Goal: Use online tool/utility: Utilize a website feature to perform a specific function

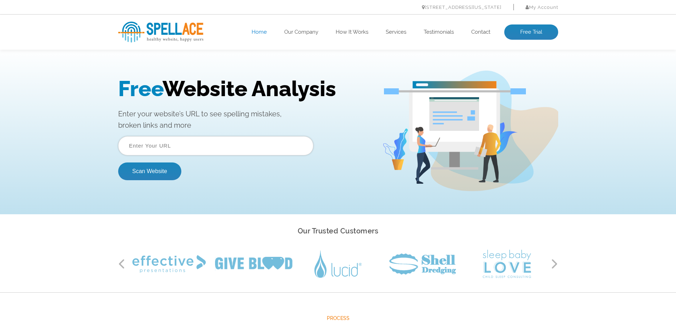
click at [167, 144] on input "text" at bounding box center [215, 145] width 195 height 19
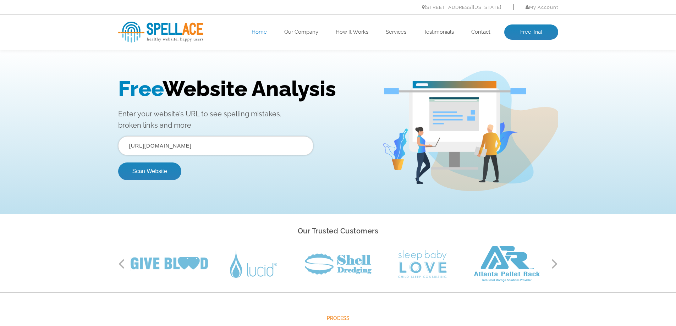
type input "https://pinnakl.com"
click at [138, 186] on div "Free Website Analysis Enter your website’s URL to see spelling mistakes, broken…" at bounding box center [338, 131] width 451 height 121
click at [149, 172] on button "Scan Website" at bounding box center [149, 171] width 63 height 18
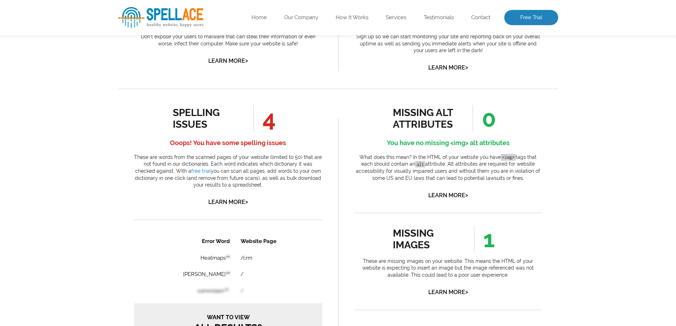
scroll to position [284, 0]
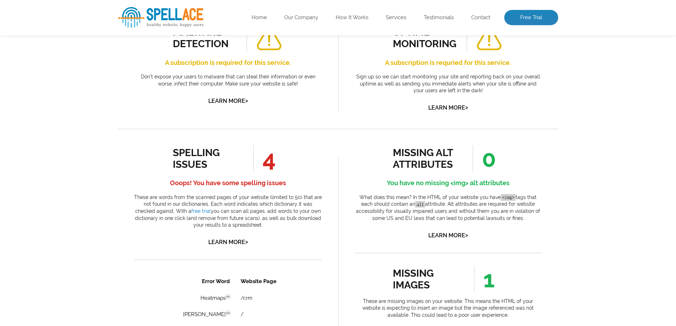
click at [72, 114] on div "Pages Scanned 14 Number of pages scanned. May be limited. Pages scanned are the…" at bounding box center [338, 297] width 676 height 861
click at [220, 244] on link "Learn More >" at bounding box center [228, 242] width 40 height 7
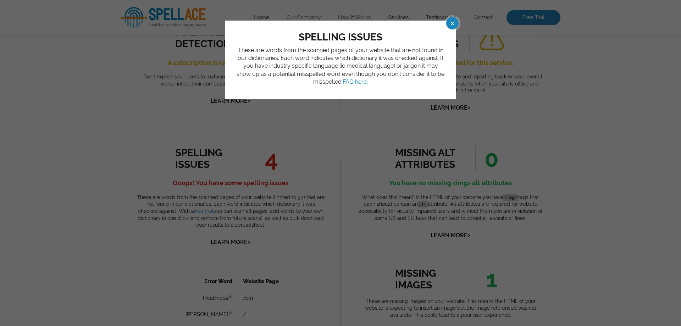
click at [452, 22] on span at bounding box center [446, 23] width 12 height 12
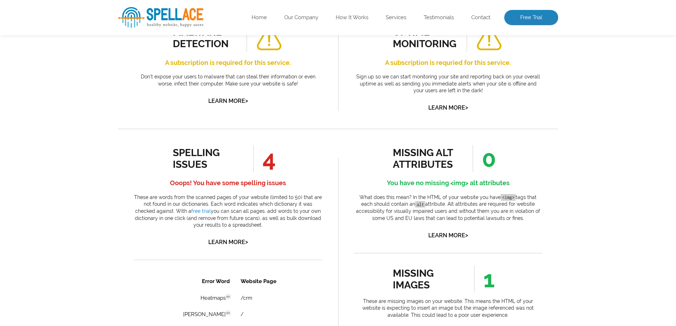
click at [181, 183] on h4 "Ooops! You have some spelling issues" at bounding box center [228, 182] width 188 height 11
click at [216, 183] on h4 "Ooops! You have some spelling issues" at bounding box center [228, 182] width 188 height 11
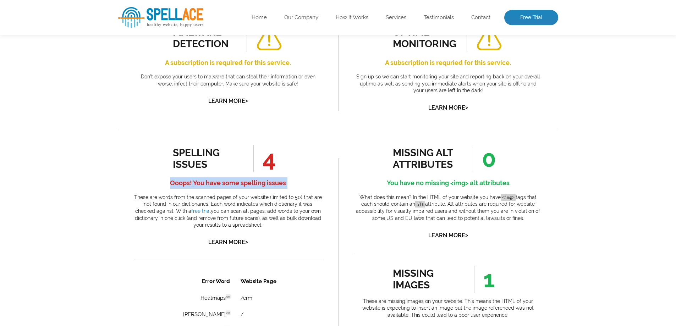
drag, startPoint x: 216, startPoint y: 183, endPoint x: 203, endPoint y: 182, distance: 13.1
click at [215, 183] on h4 "Ooops! You have some spelling issues" at bounding box center [228, 182] width 188 height 11
click at [194, 182] on h4 "Ooops! You have some spelling issues" at bounding box center [228, 182] width 188 height 11
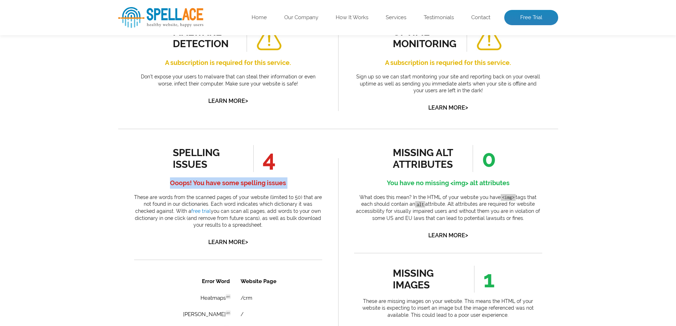
click at [101, 191] on div "Pages Scanned 14 Number of pages scanned. May be limited. Pages scanned are the…" at bounding box center [338, 297] width 676 height 861
